Goal: Information Seeking & Learning: Understand process/instructions

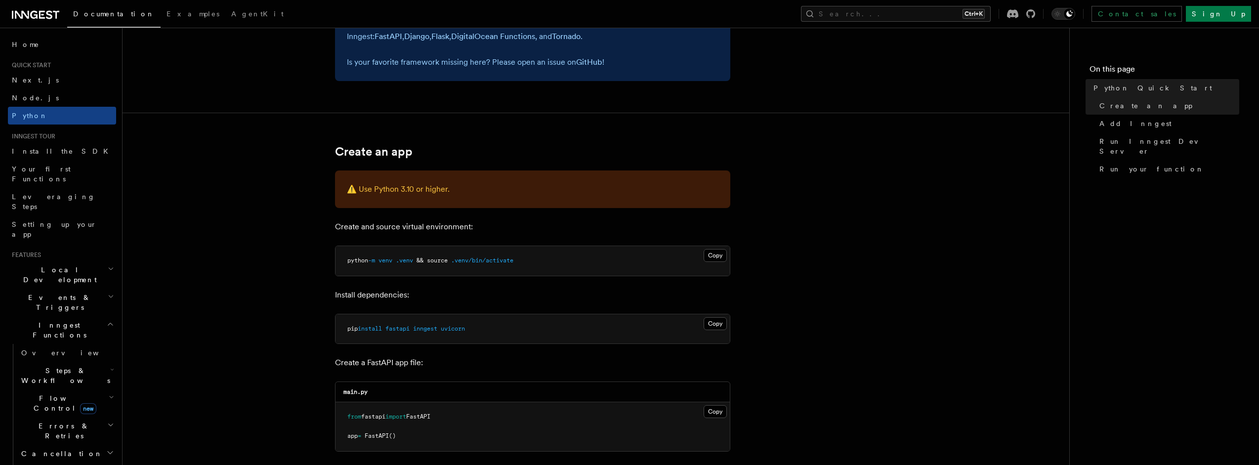
scroll to position [282, 0]
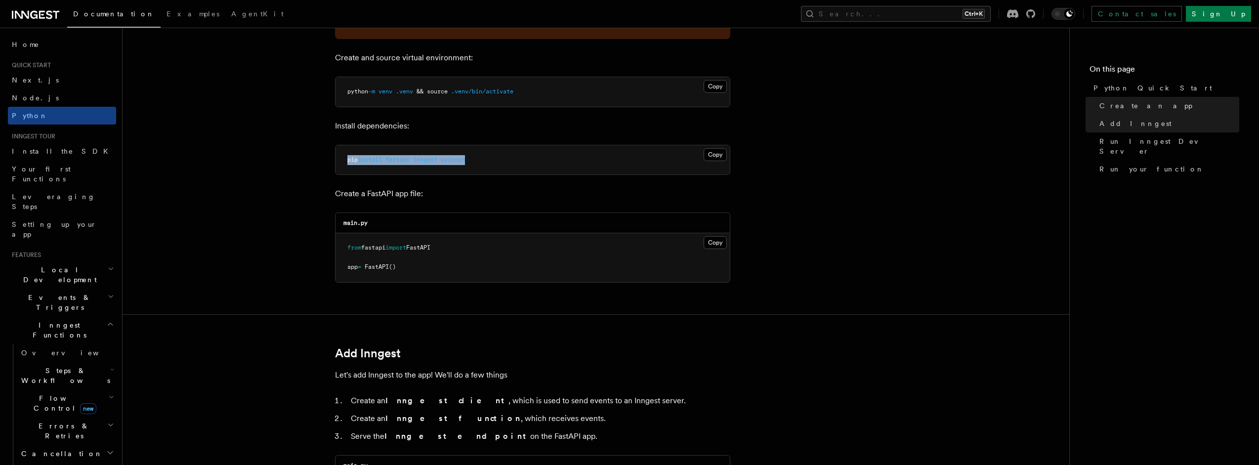
drag, startPoint x: 477, startPoint y: 158, endPoint x: 316, endPoint y: 162, distance: 161.2
click at [336, 155] on pre "pip install fastapi inngest uvicorn" at bounding box center [533, 160] width 394 height 30
click at [480, 163] on pre "pip install fastapi inngest uvicorn" at bounding box center [533, 160] width 394 height 30
drag, startPoint x: 490, startPoint y: 155, endPoint x: 667, endPoint y: 158, distance: 177.0
click at [336, 164] on pre "pip install fastapi inngest uvicorn" at bounding box center [533, 160] width 394 height 30
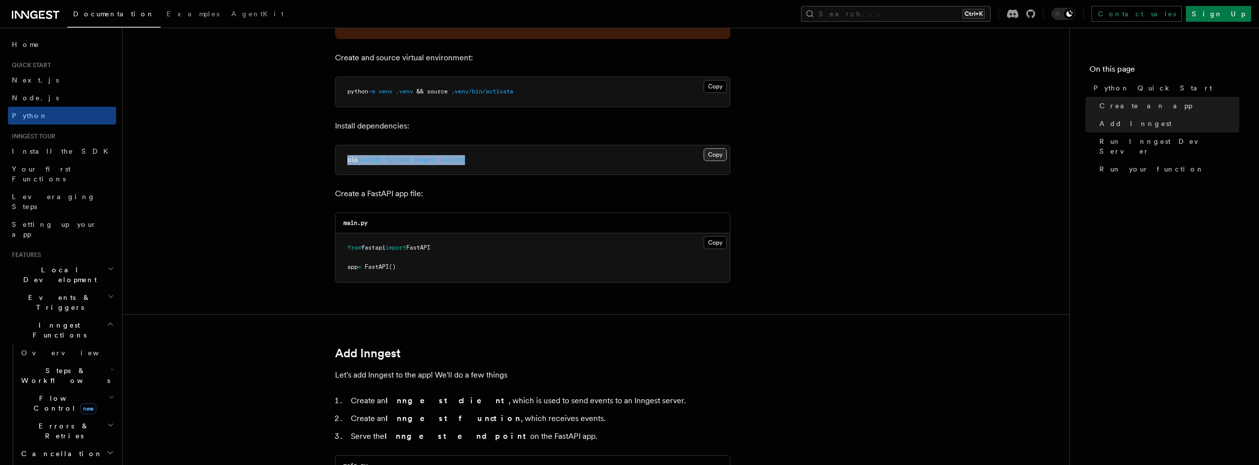
click at [719, 155] on button "Copy Copied" at bounding box center [715, 154] width 23 height 13
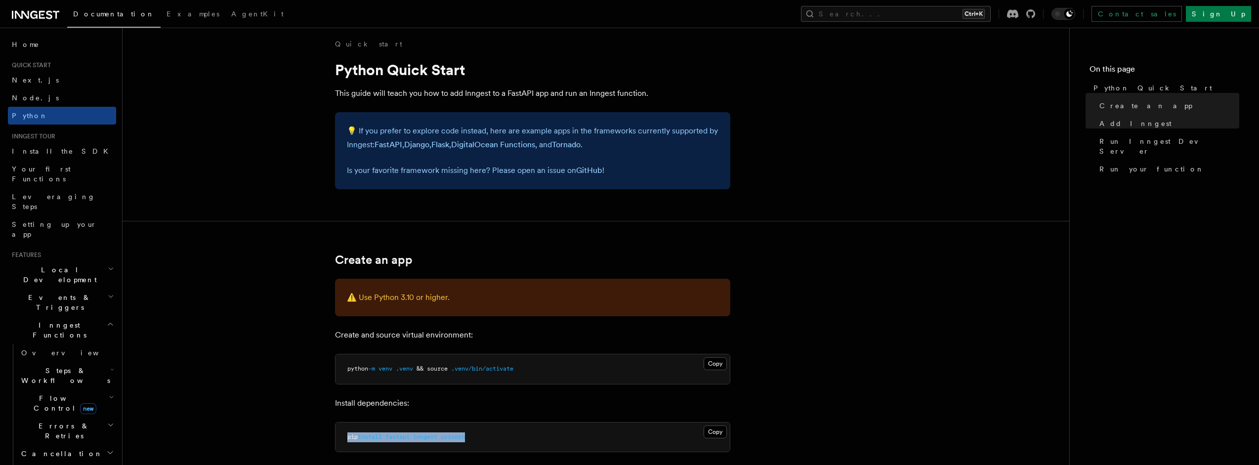
scroll to position [0, 0]
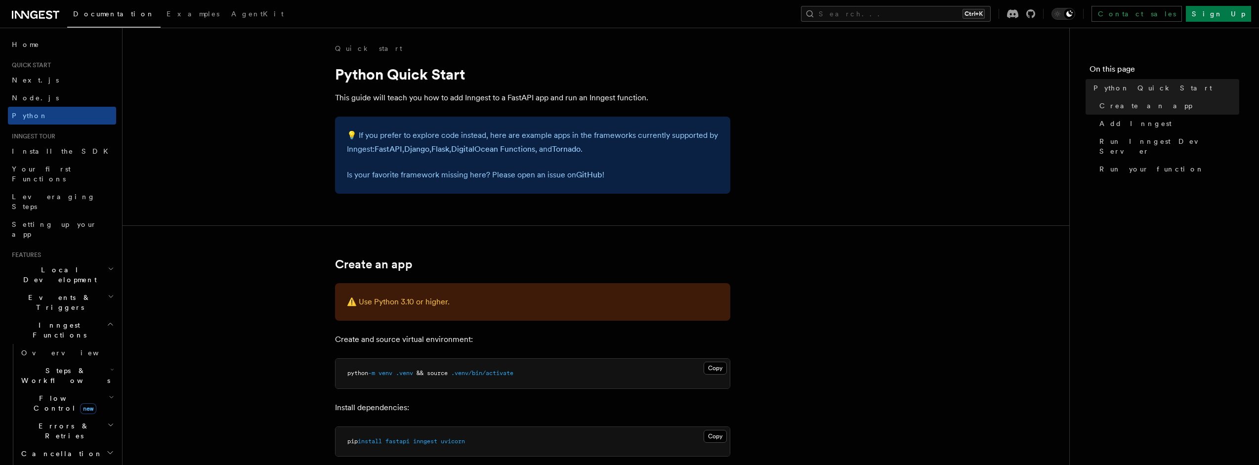
click at [474, 98] on p "This guide will teach you how to add Inngest to a FastAPI app and run an Innges…" at bounding box center [532, 98] width 395 height 14
copy p "Inngest"
